Goal: Task Accomplishment & Management: Manage account settings

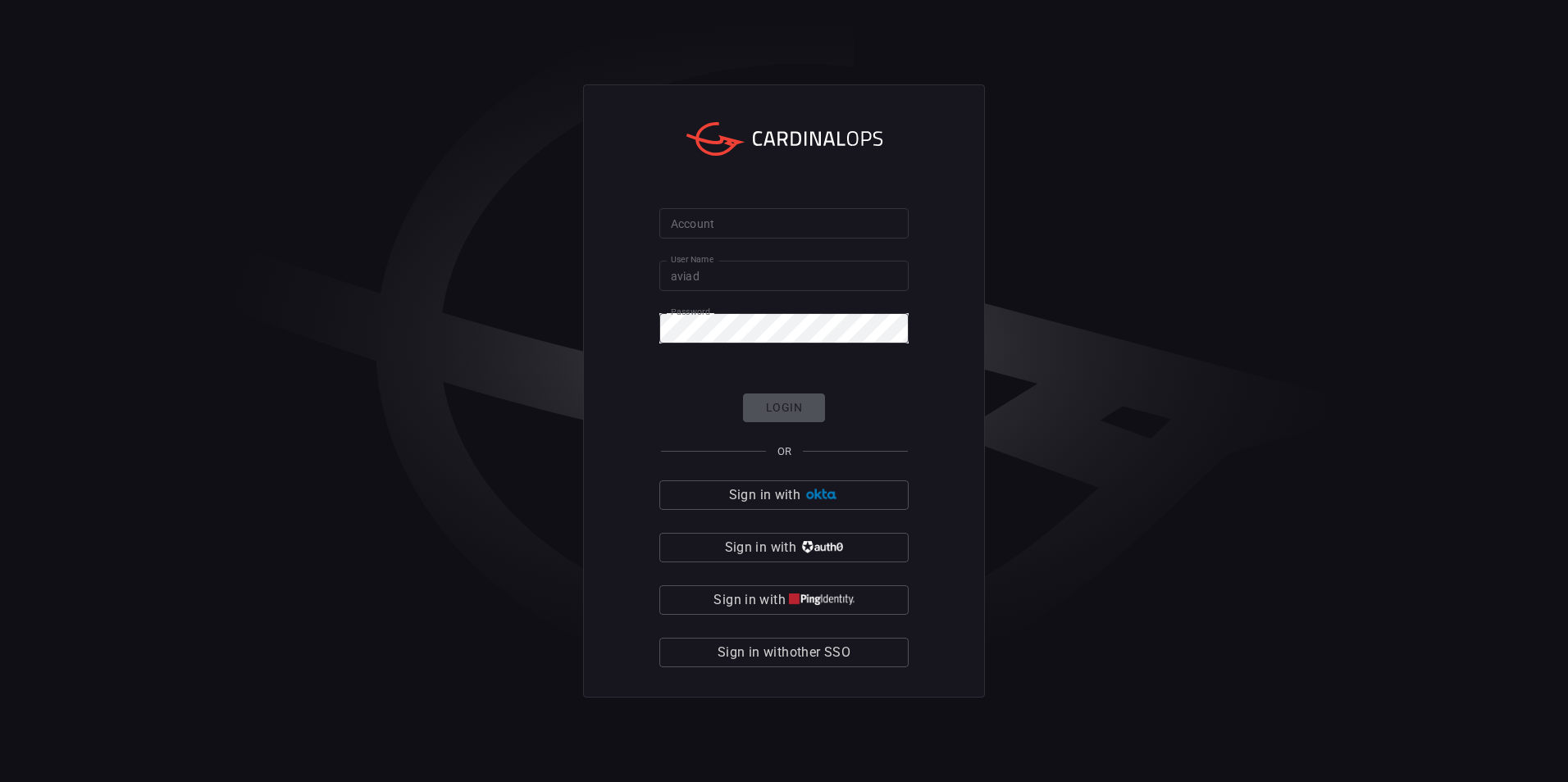
click at [746, 204] on div "Account Account User Name aviad User Name Password Password Login OR Sign in wi…" at bounding box center [784, 391] width 402 height 613
click at [746, 222] on input "Account" at bounding box center [784, 223] width 249 height 31
type input "cybershield360-primary"
click at [793, 413] on button "Login" at bounding box center [784, 408] width 82 height 29
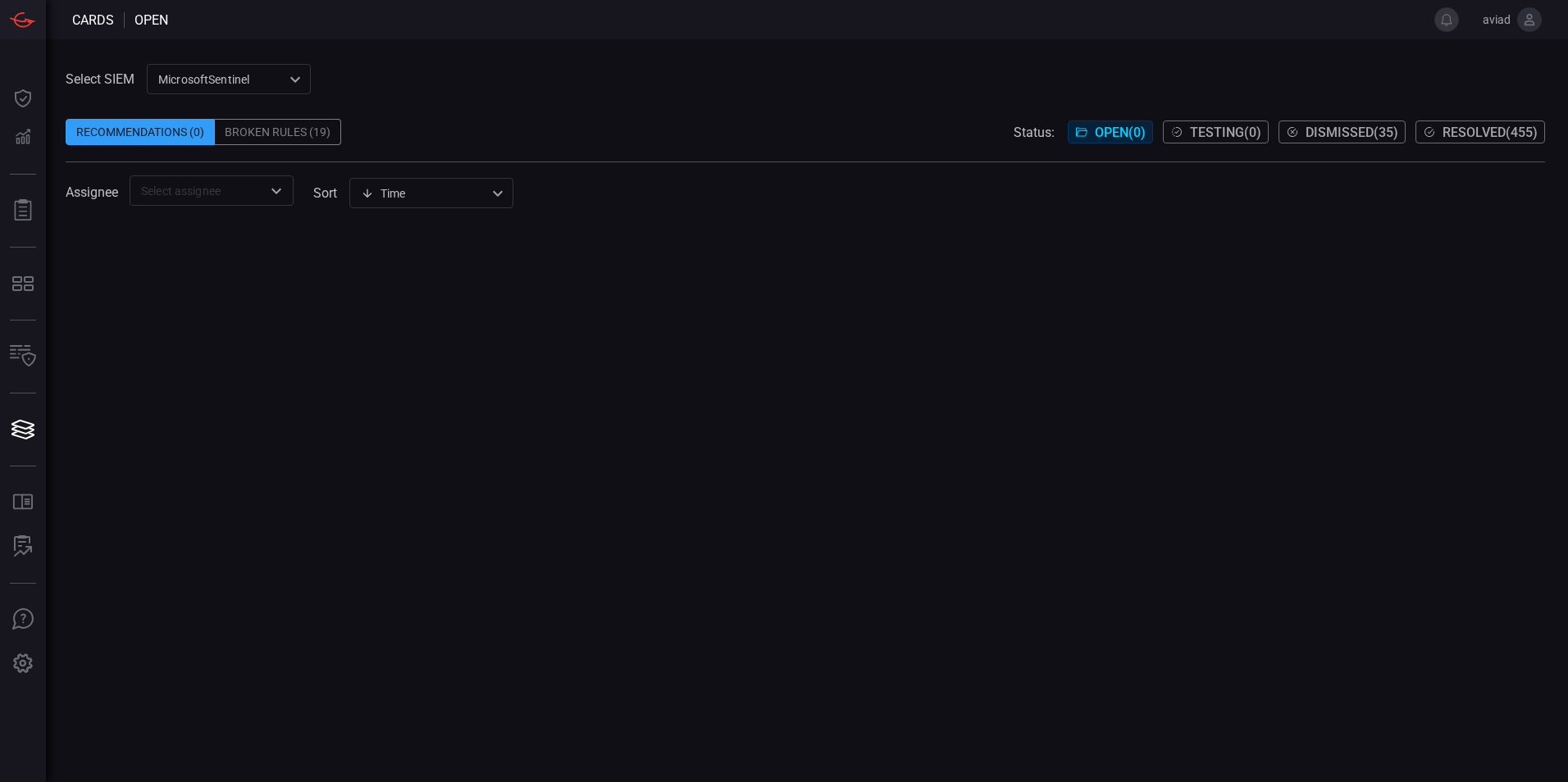
click at [220, 110] on span at bounding box center [806, 107] width 1480 height 25
click at [227, 90] on div "MicrosoftSentinel 11c42ee3-b155-483d-a504-5846815c378e MicrosoftSentinel sentin…" at bounding box center [229, 79] width 164 height 31
click at [261, 141] on li "sentinel-2" at bounding box center [230, 141] width 164 height 27
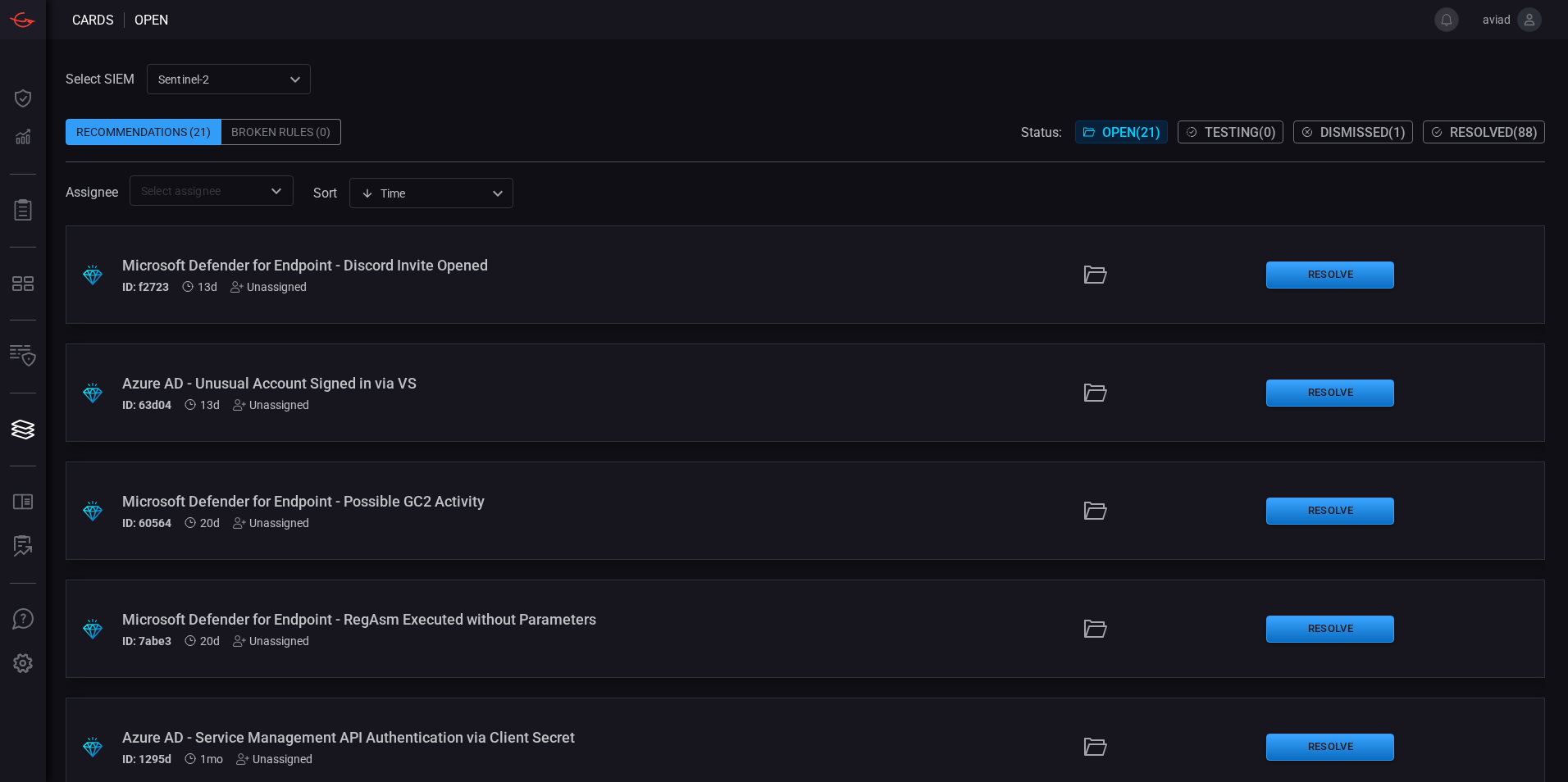
click at [1443, 125] on button "Resolved ( 88 )" at bounding box center [1483, 132] width 122 height 23
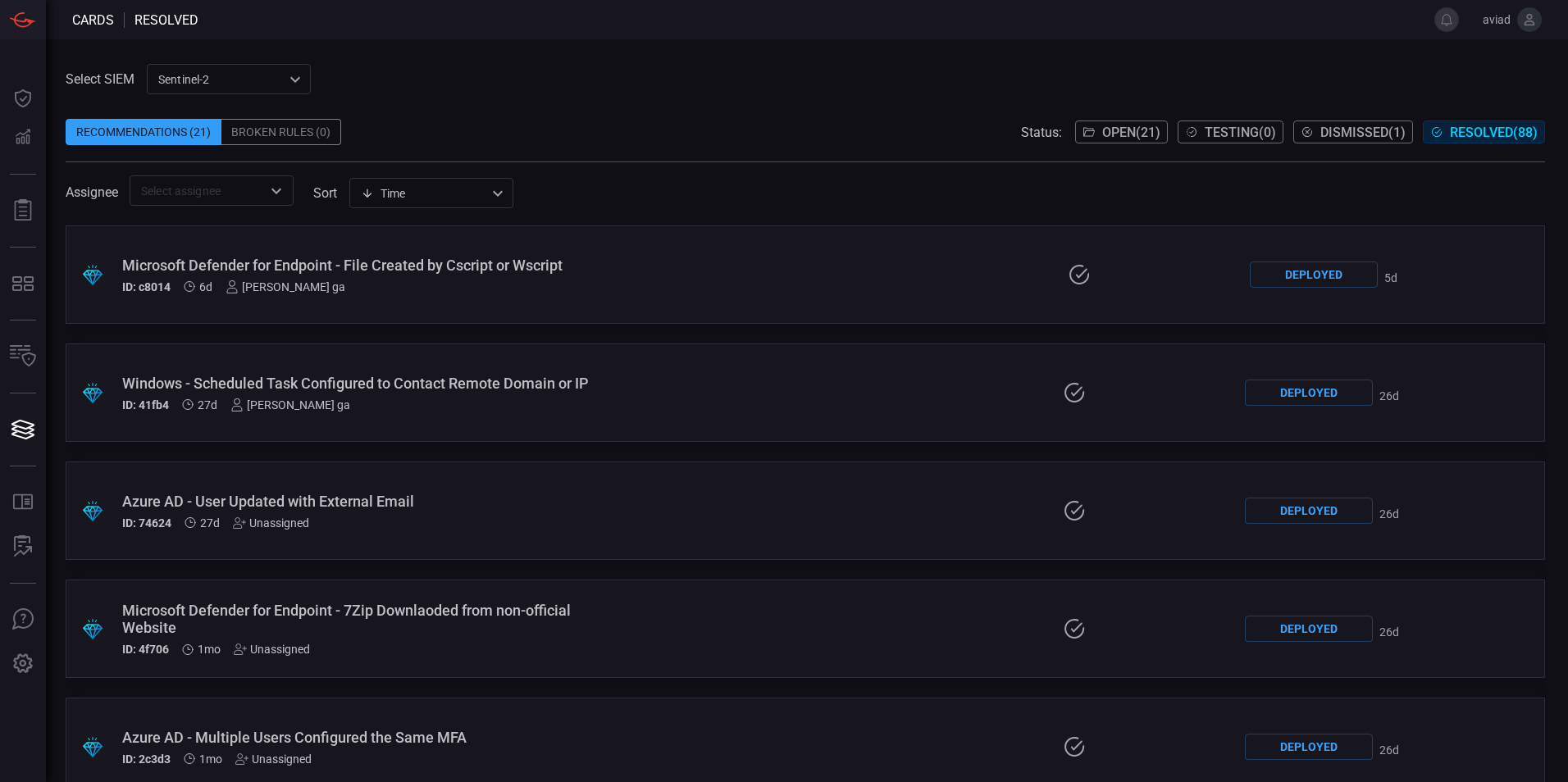
click at [1131, 134] on span "Open ( 21 )" at bounding box center [1131, 132] width 58 height 16
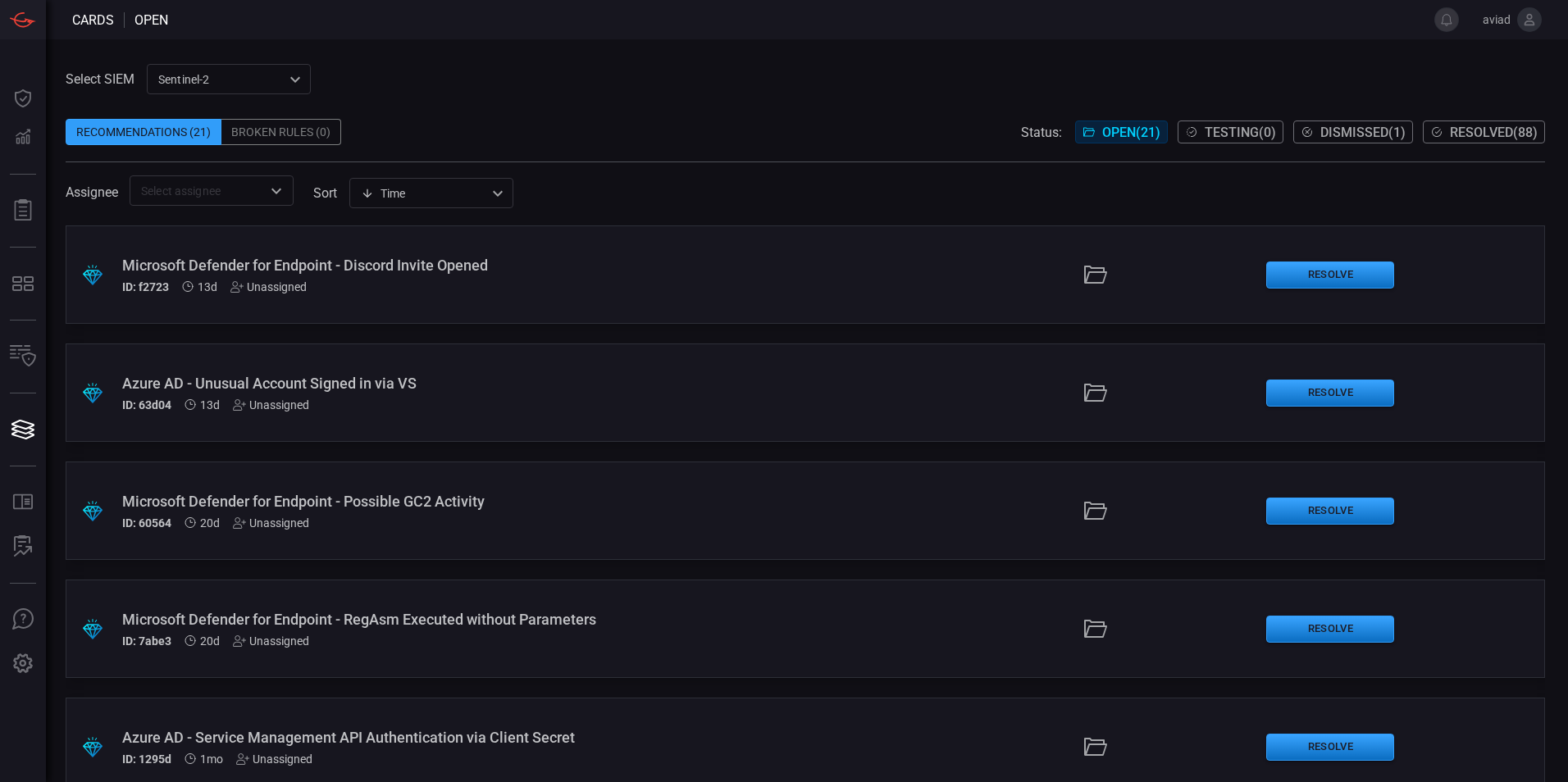
click at [1459, 121] on button "Resolved ( 88 )" at bounding box center [1483, 132] width 122 height 23
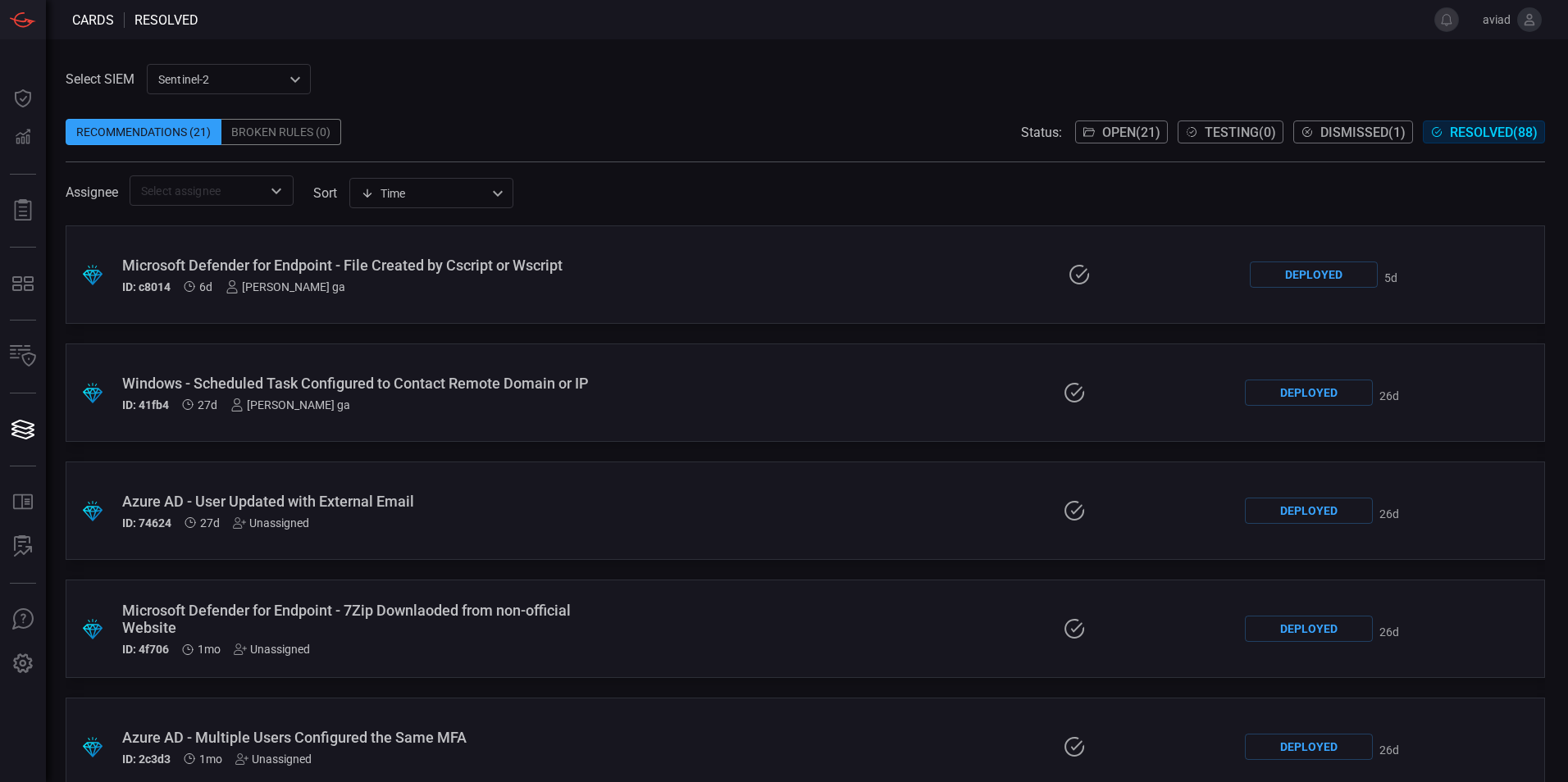
click at [1133, 122] on button "Open ( 21 )" at bounding box center [1122, 132] width 93 height 23
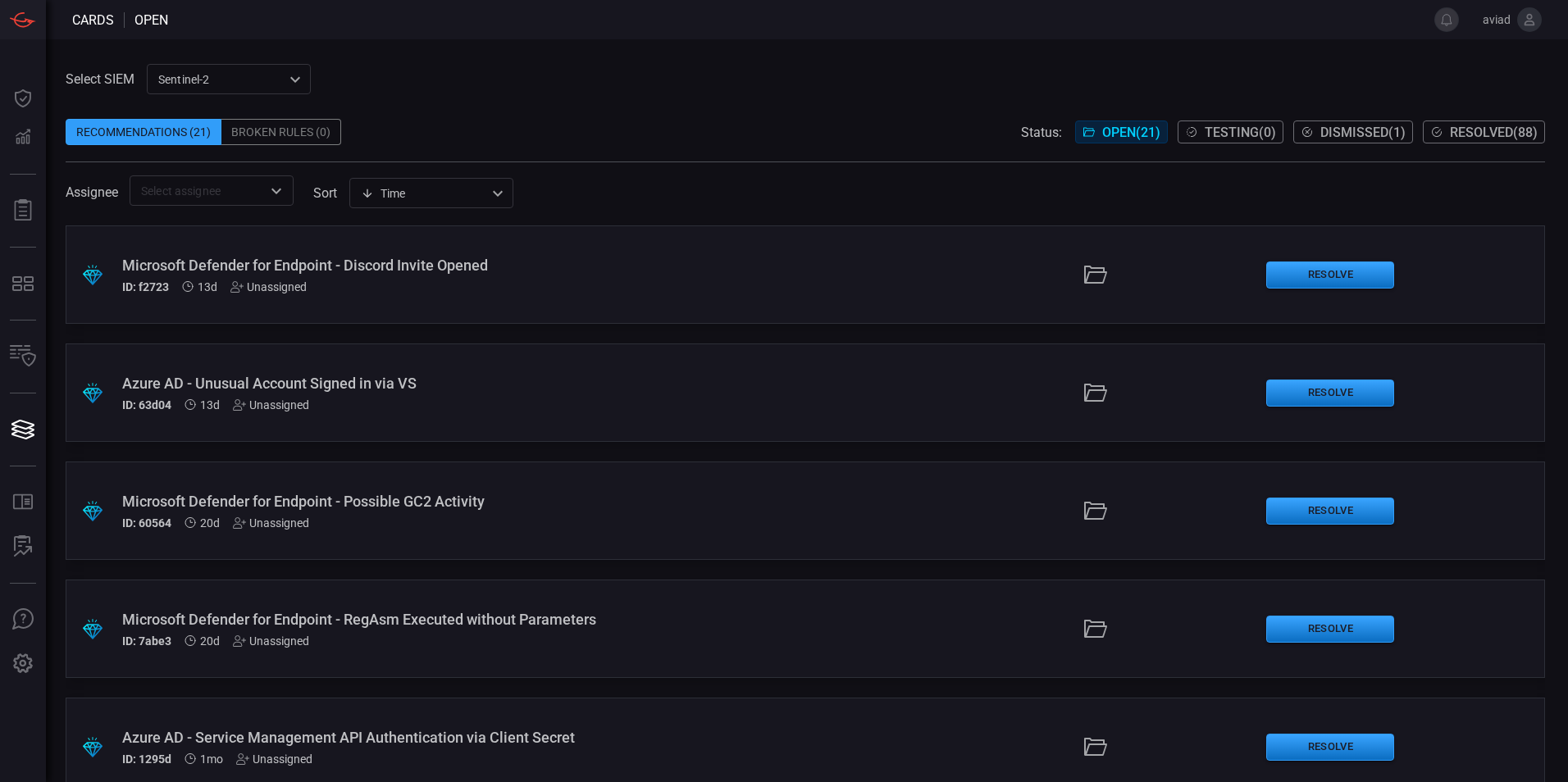
click at [1001, 69] on div "Select SIEM sentinel-2 78f76eb1-fabe-46a6-810b-f333e9527487 ​ Recommendations (…" at bounding box center [806, 134] width 1480 height 142
click at [1453, 130] on span "Resolved ( 88 )" at bounding box center [1494, 132] width 88 height 16
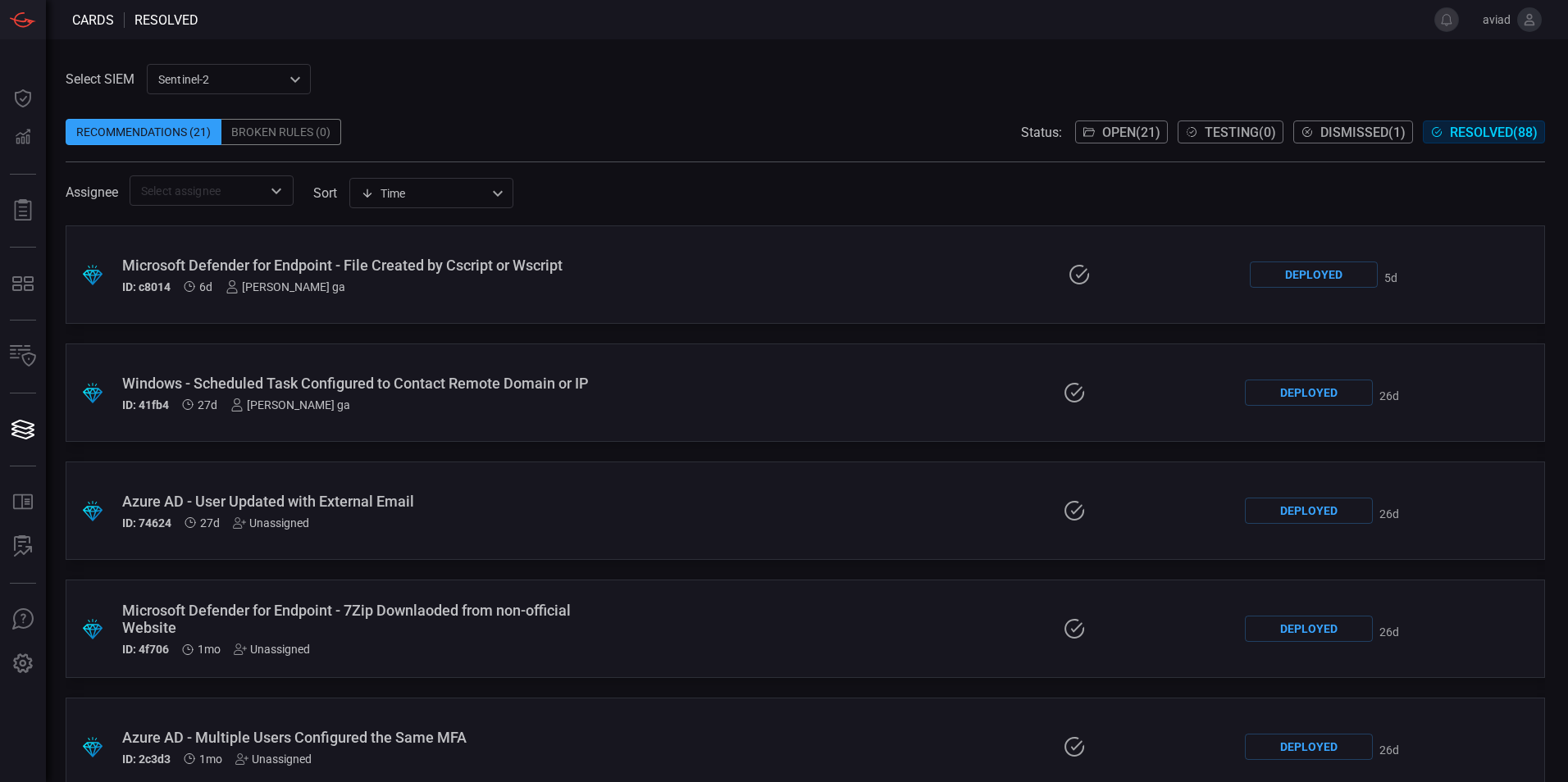
click at [1090, 130] on button "Open ( 21 )" at bounding box center [1122, 132] width 93 height 23
